Goal: Information Seeking & Learning: Learn about a topic

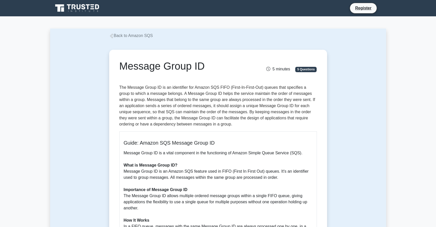
click at [181, 104] on p "The Message Group ID is an identifier for Amazon SQS FIFO (First-In-First-Out) …" at bounding box center [219, 105] width 198 height 43
click at [172, 110] on p "The Message Group ID is an identifier for Amazon SQS FIFO (First-In-First-Out) …" at bounding box center [219, 105] width 198 height 43
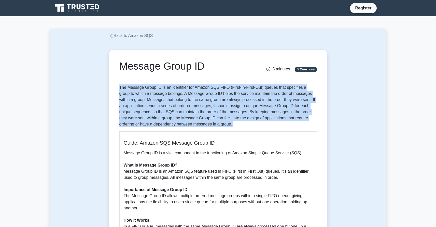
click at [172, 110] on p "The Message Group ID is an identifier for Amazon SQS FIFO (First-In-First-Out) …" at bounding box center [219, 105] width 198 height 43
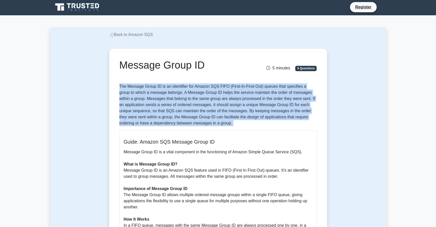
click at [172, 105] on p "The Message Group ID is an identifier for Amazon SQS FIFO (First-In-First-Out) …" at bounding box center [219, 104] width 198 height 43
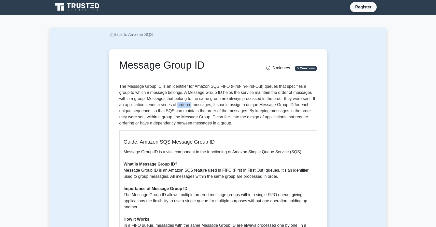
click at [172, 106] on p "The Message Group ID is an identifier for Amazon SQS FIFO (First-In-First-Out) …" at bounding box center [219, 104] width 198 height 43
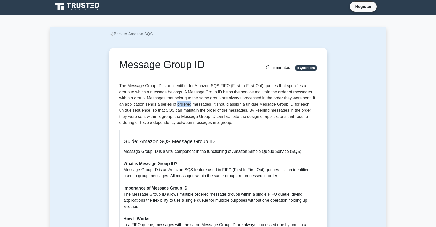
scroll to position [2, 0]
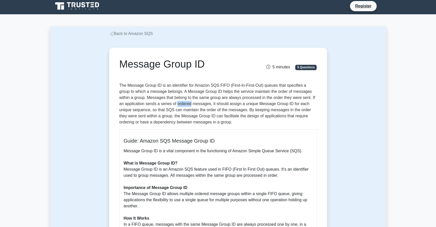
click at [172, 105] on p "The Message Group ID is an identifier for Amazon SQS FIFO (First-In-First-Out) …" at bounding box center [219, 103] width 198 height 43
click at [172, 115] on p "The Message Group ID is an identifier for Amazon SQS FIFO (First-In-First-Out) …" at bounding box center [219, 103] width 198 height 43
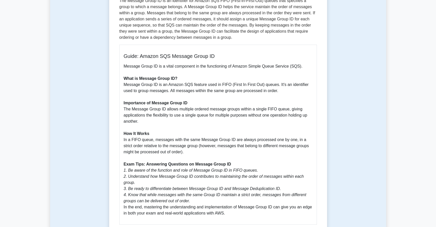
scroll to position [87, 0]
click at [175, 111] on p "Message Group ID is a vital component in the functioning of Amazon Simple Queue…" at bounding box center [218, 139] width 189 height 153
